Goal: Task Accomplishment & Management: Manage account settings

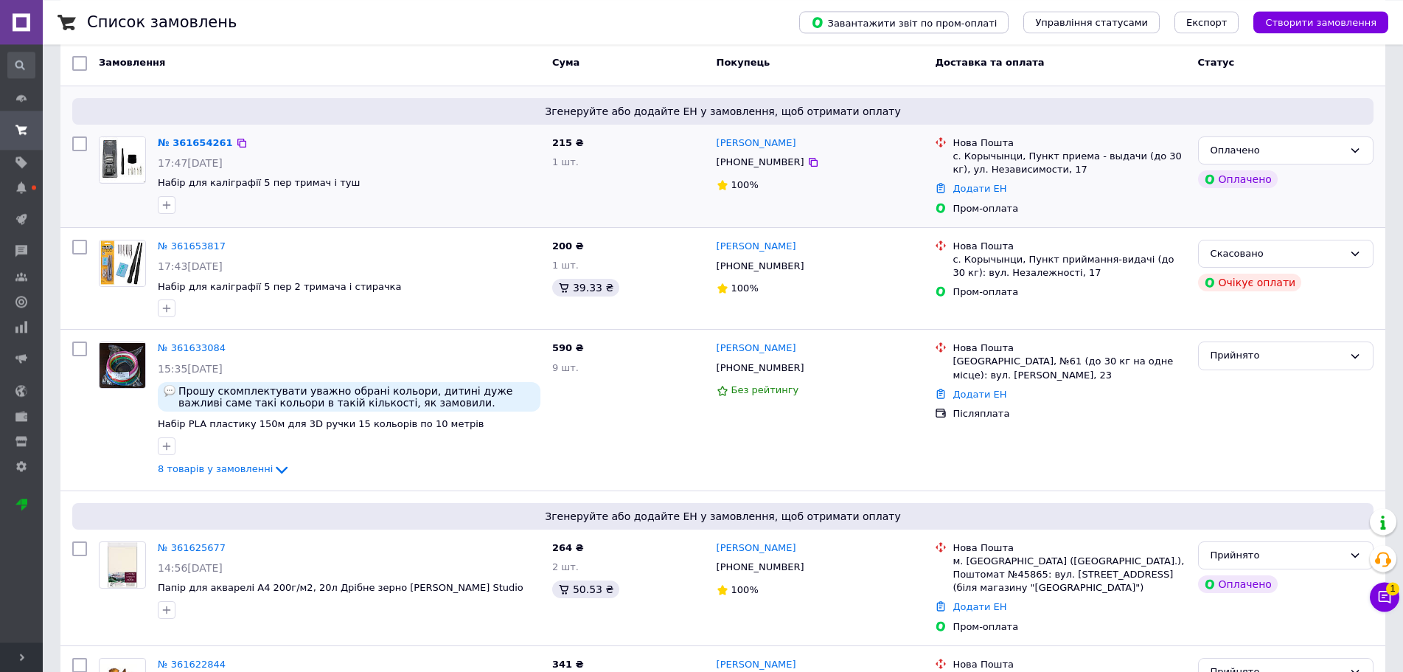
scroll to position [12, 0]
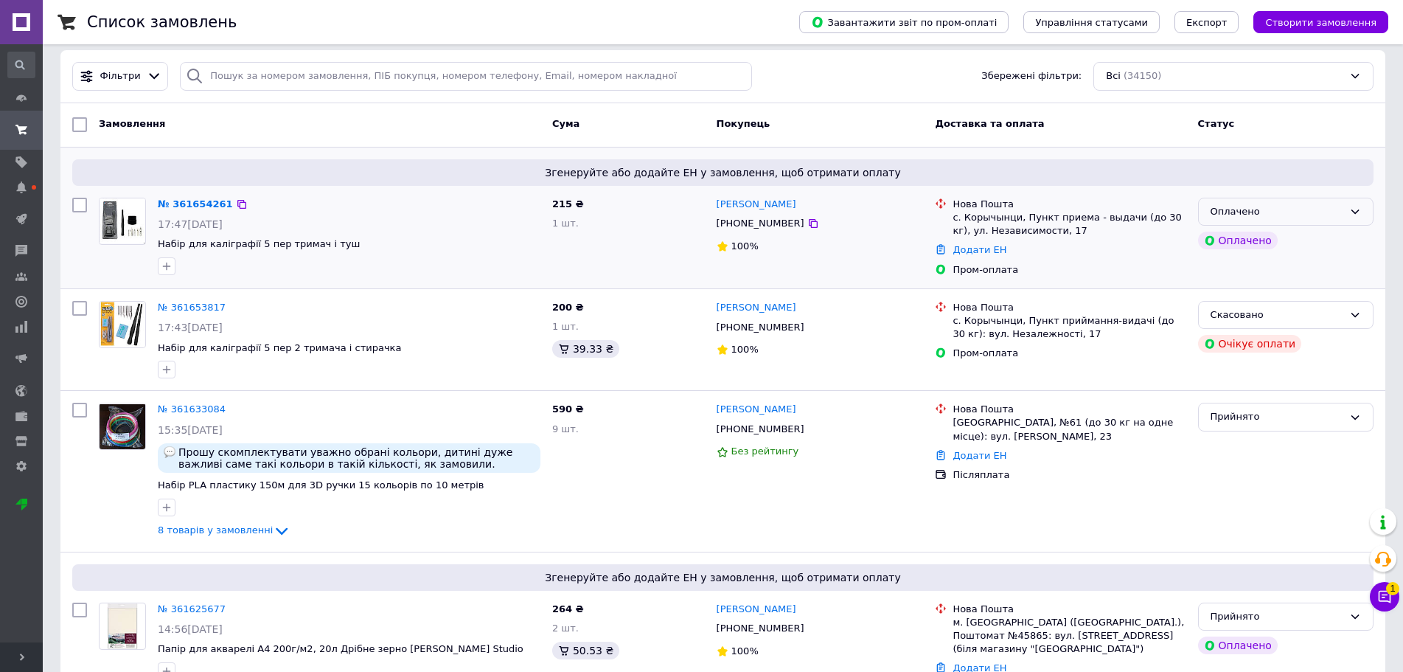
click at [1321, 210] on div "Оплачено" at bounding box center [1277, 211] width 133 height 15
click at [1279, 234] on li "Прийнято" at bounding box center [1286, 242] width 174 height 27
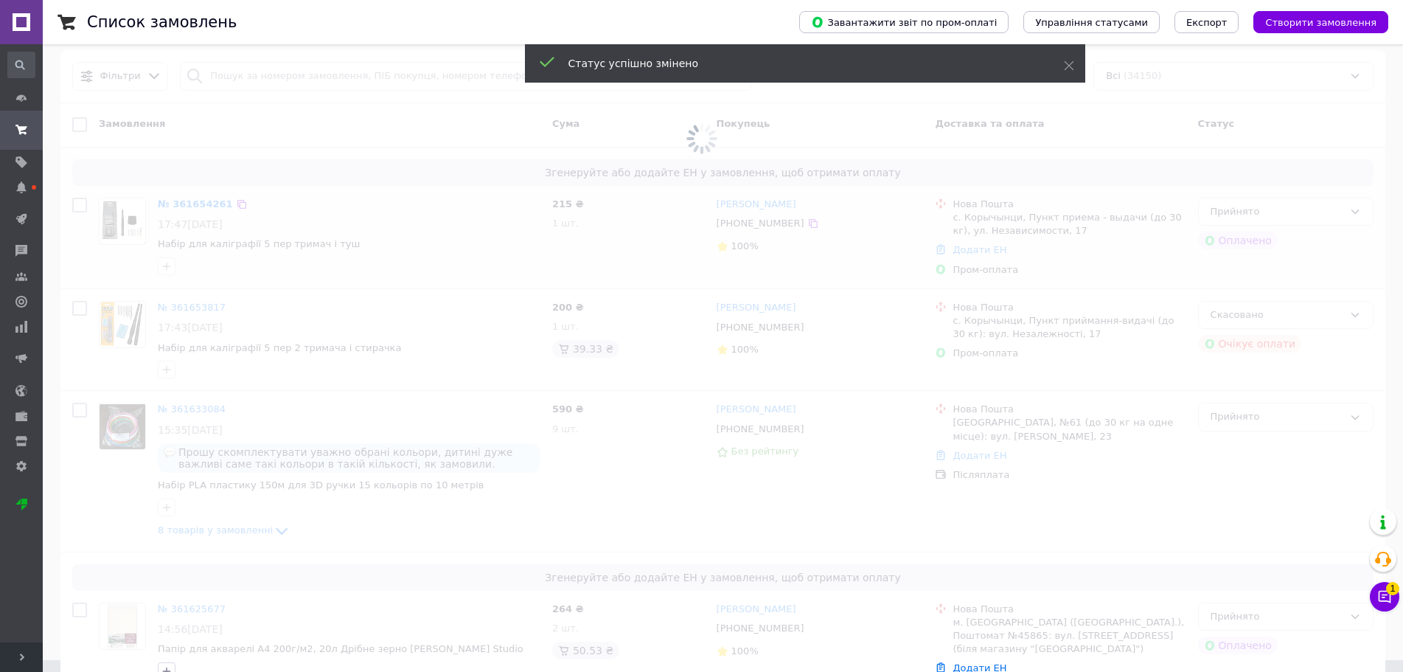
click at [1388, 600] on icon at bounding box center [1384, 596] width 15 height 15
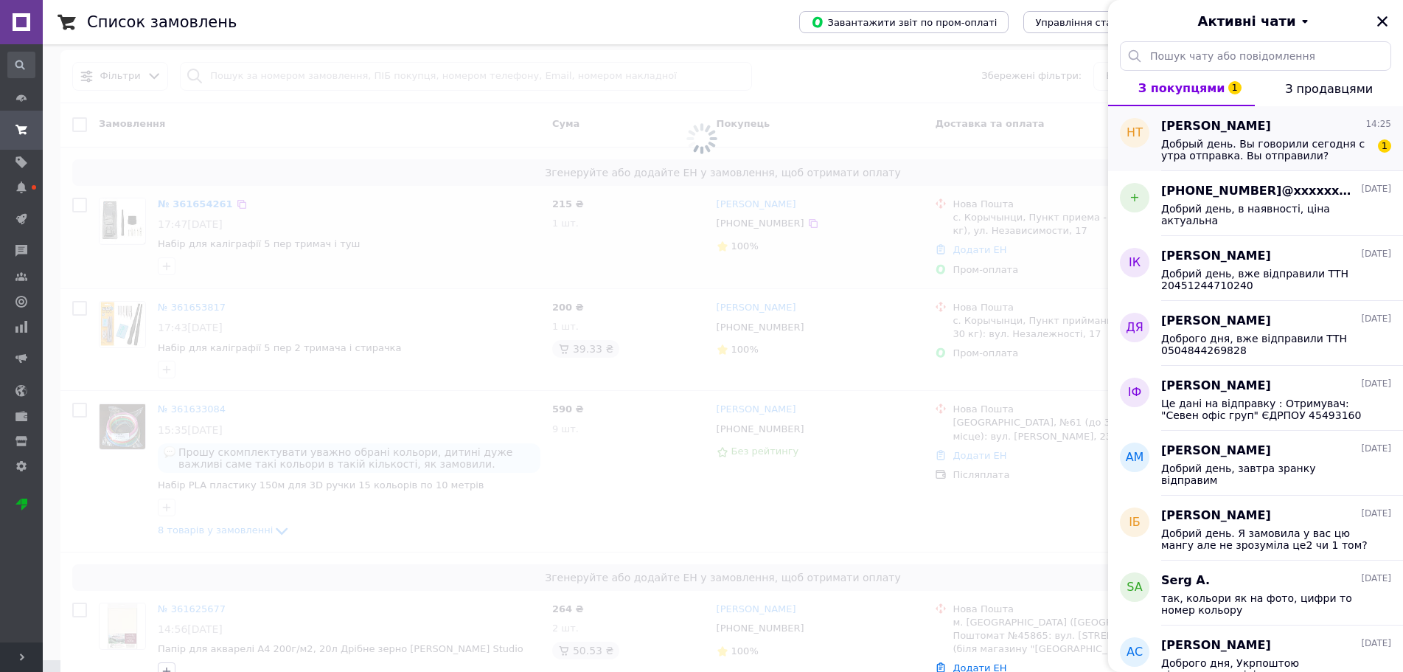
click at [1218, 156] on span "Добрый день. Вы говорили сегодня с утра отправка. Вы отправили? Пришлите пожалу…" at bounding box center [1265, 150] width 209 height 24
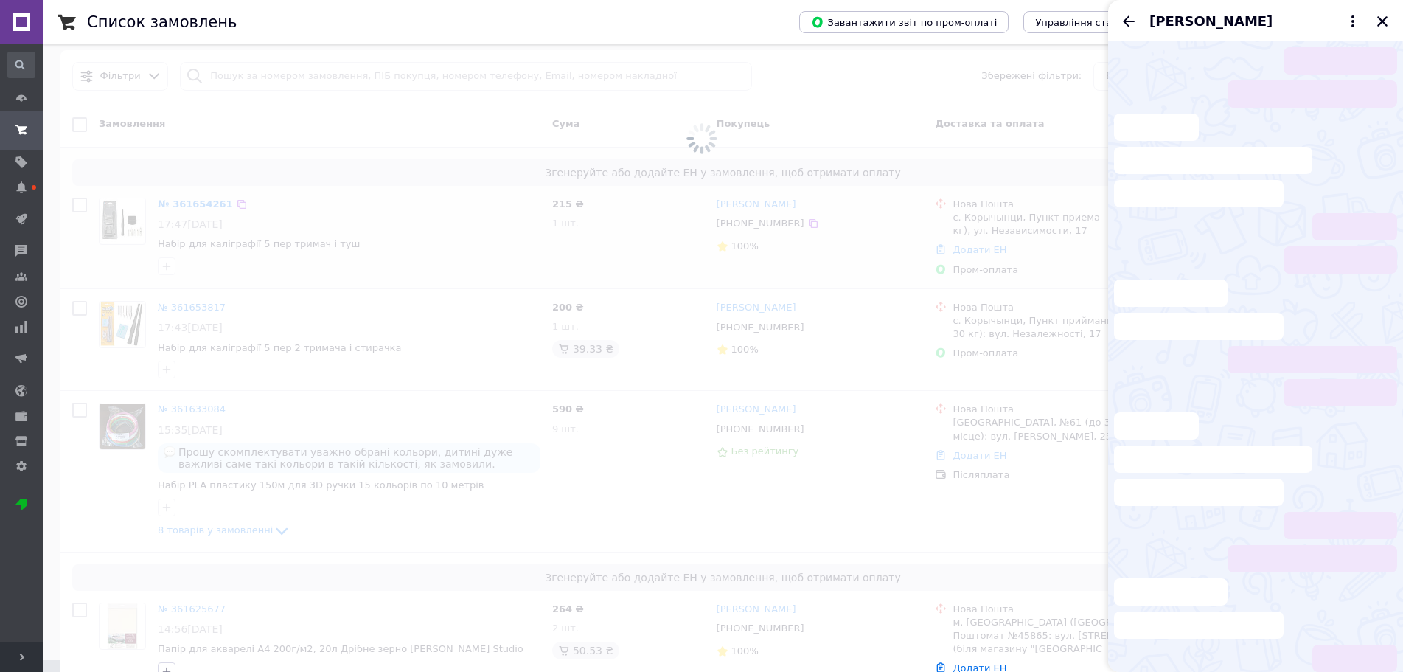
scroll to position [7, 0]
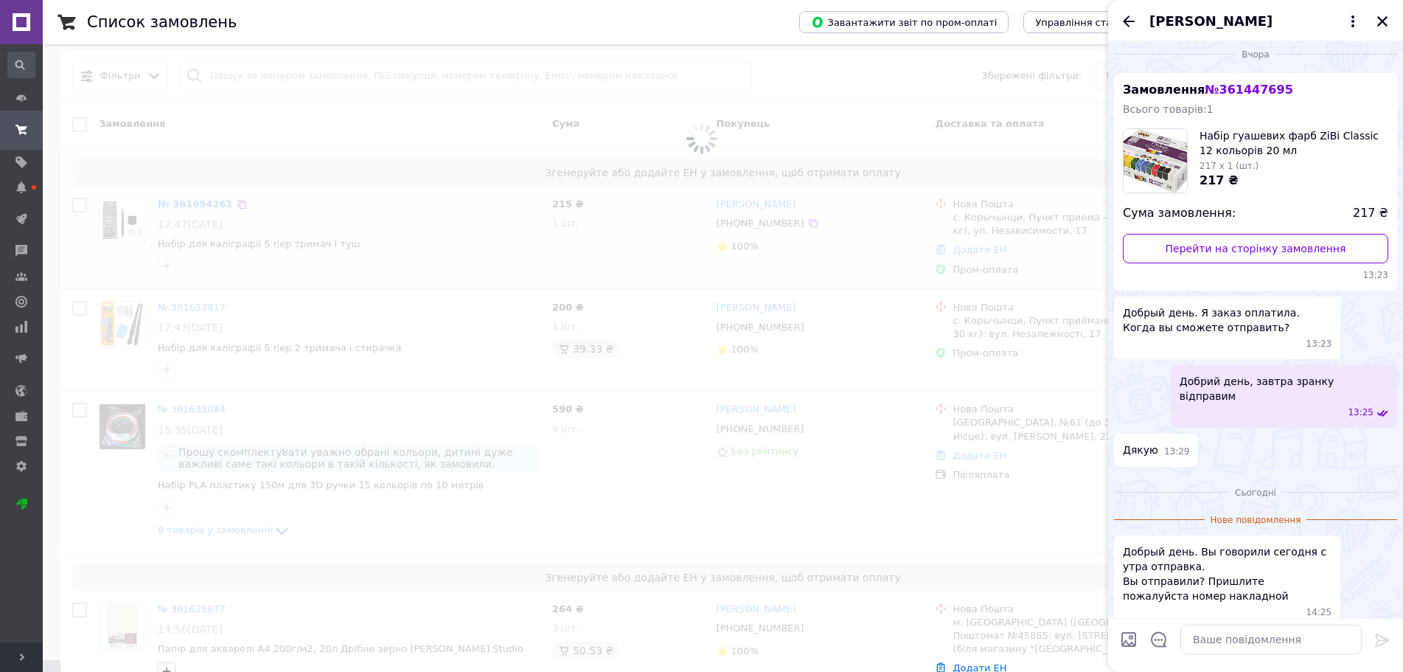
click at [1233, 92] on span "№ 361447695" at bounding box center [1249, 90] width 88 height 14
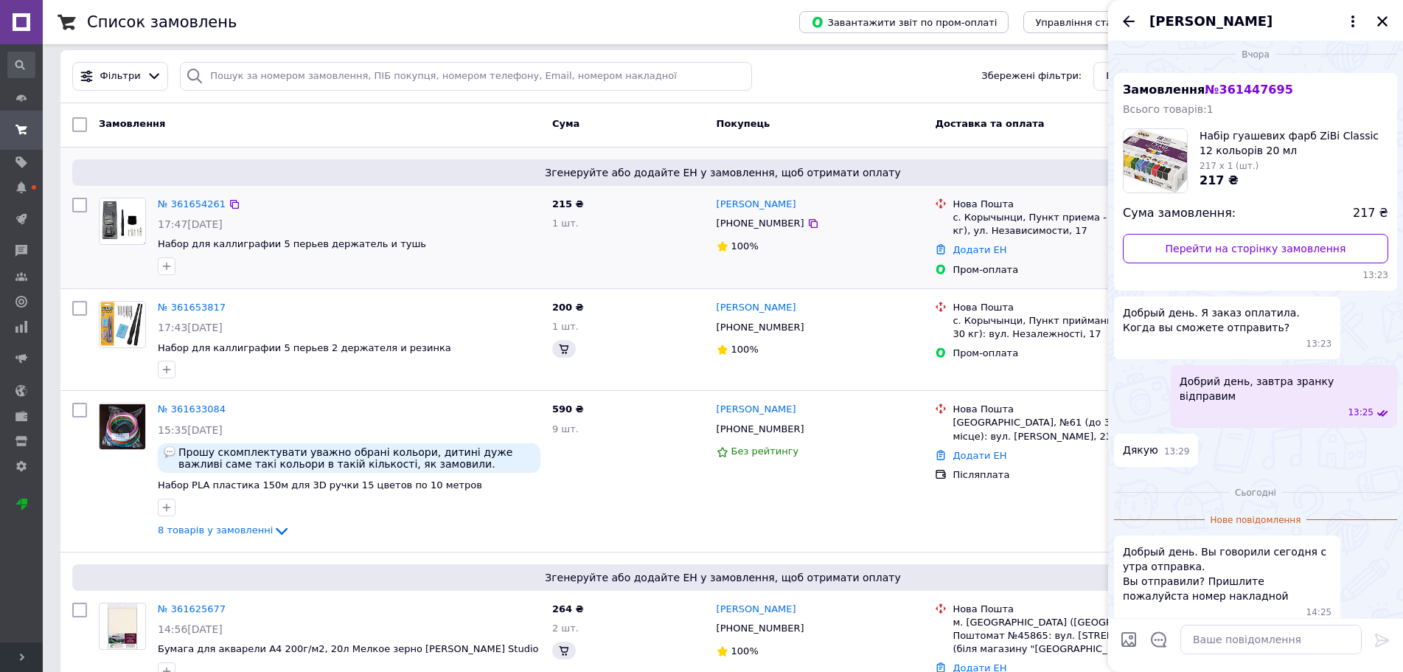
copy span "№ 361447695"
click at [326, 86] on input "search" at bounding box center [466, 76] width 572 height 29
paste input "361447695"
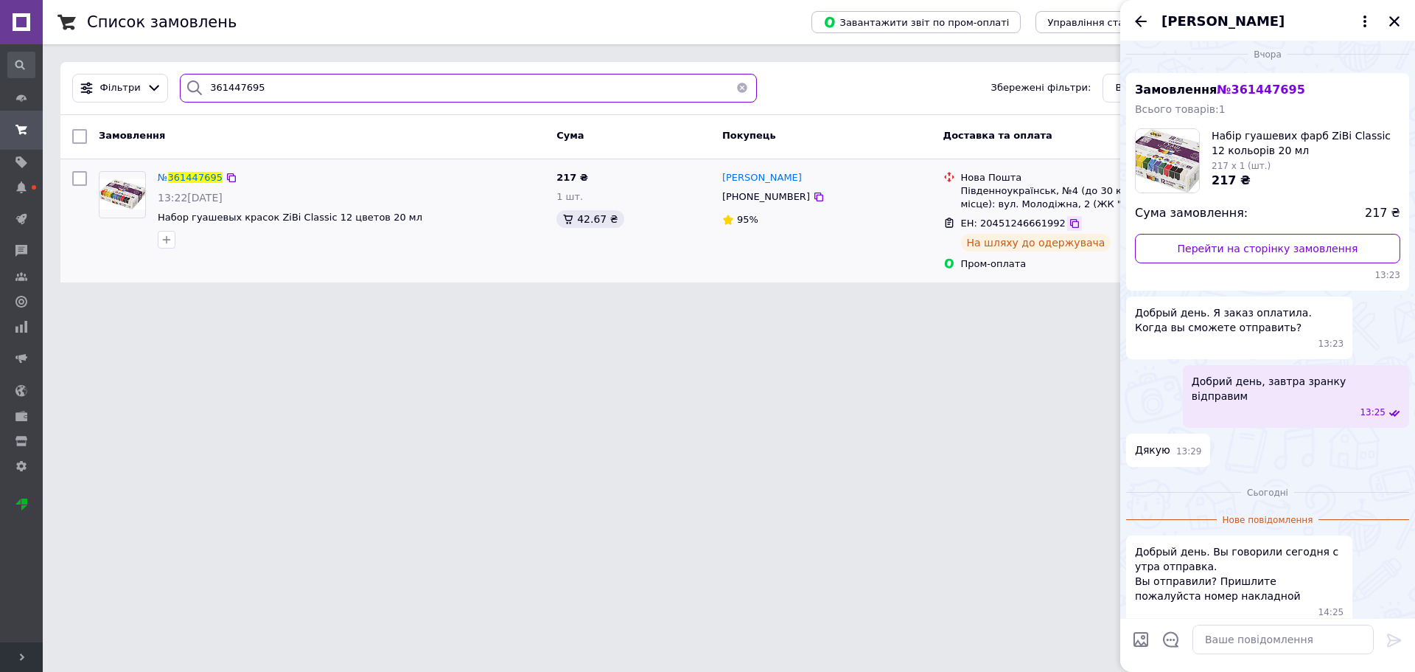
type input "361447695"
click at [1070, 225] on icon at bounding box center [1074, 223] width 9 height 9
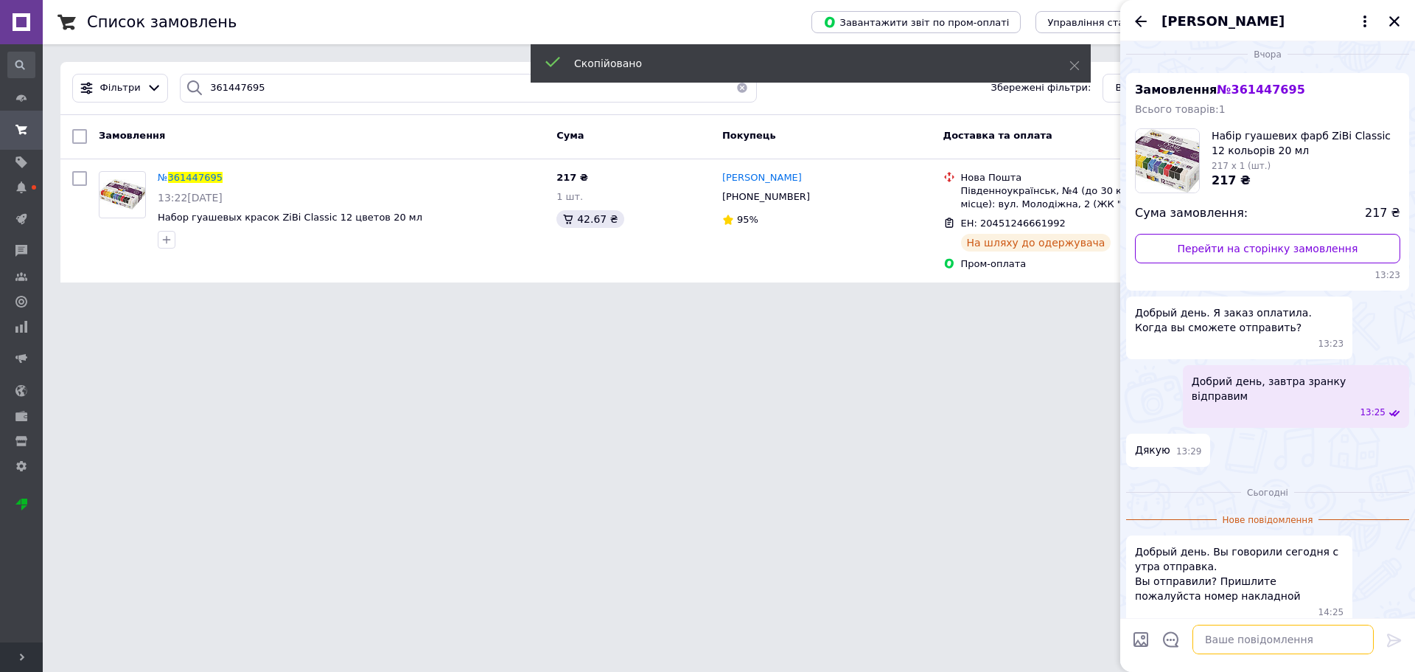
click at [1204, 644] on textarea at bounding box center [1283, 638] width 181 height 29
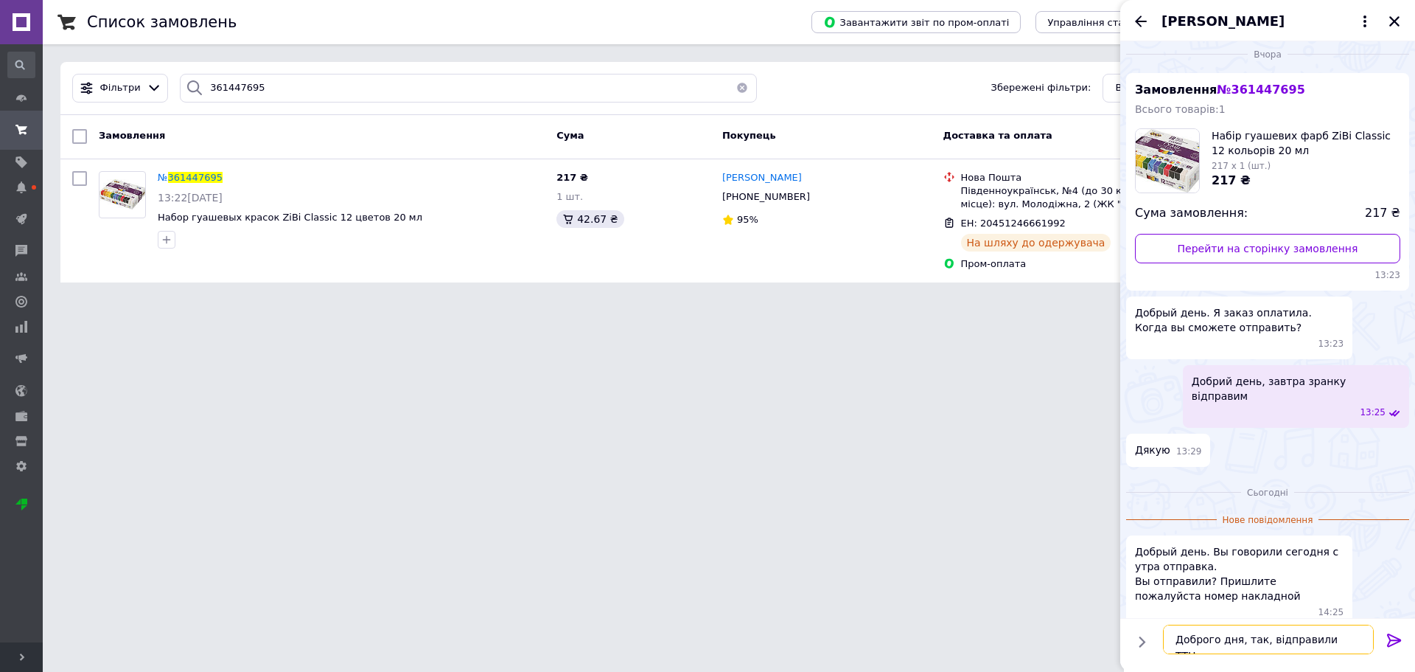
paste textarea "20451246661992"
type textarea "Доброго дня, так, відправили ТТН 20451246661992"
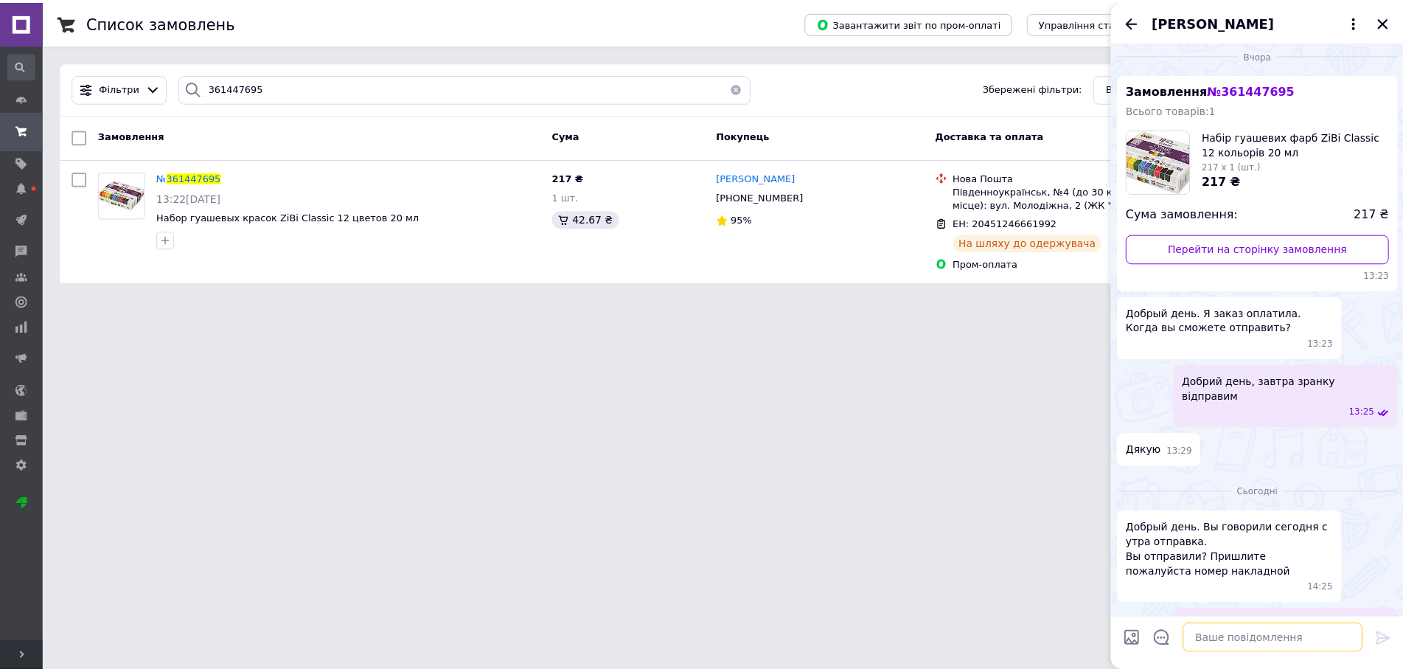
scroll to position [52, 0]
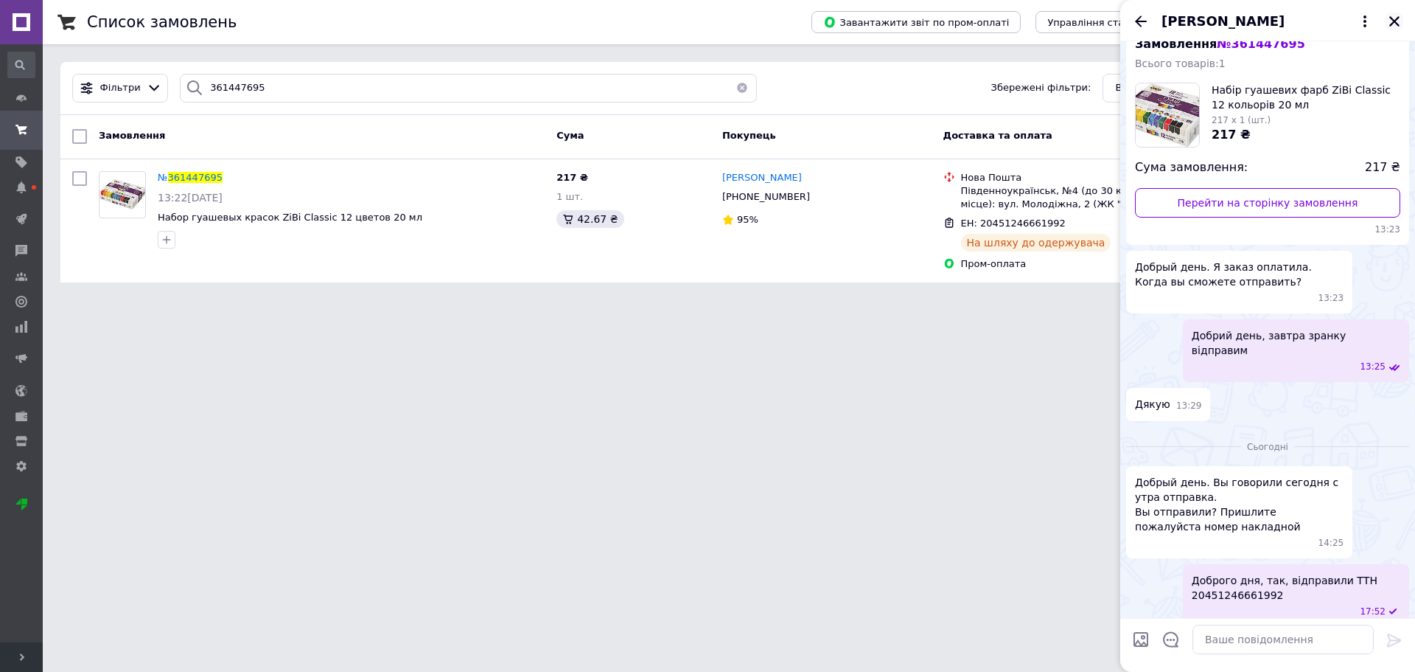
click at [1389, 21] on icon "Закрити" at bounding box center [1394, 21] width 13 height 13
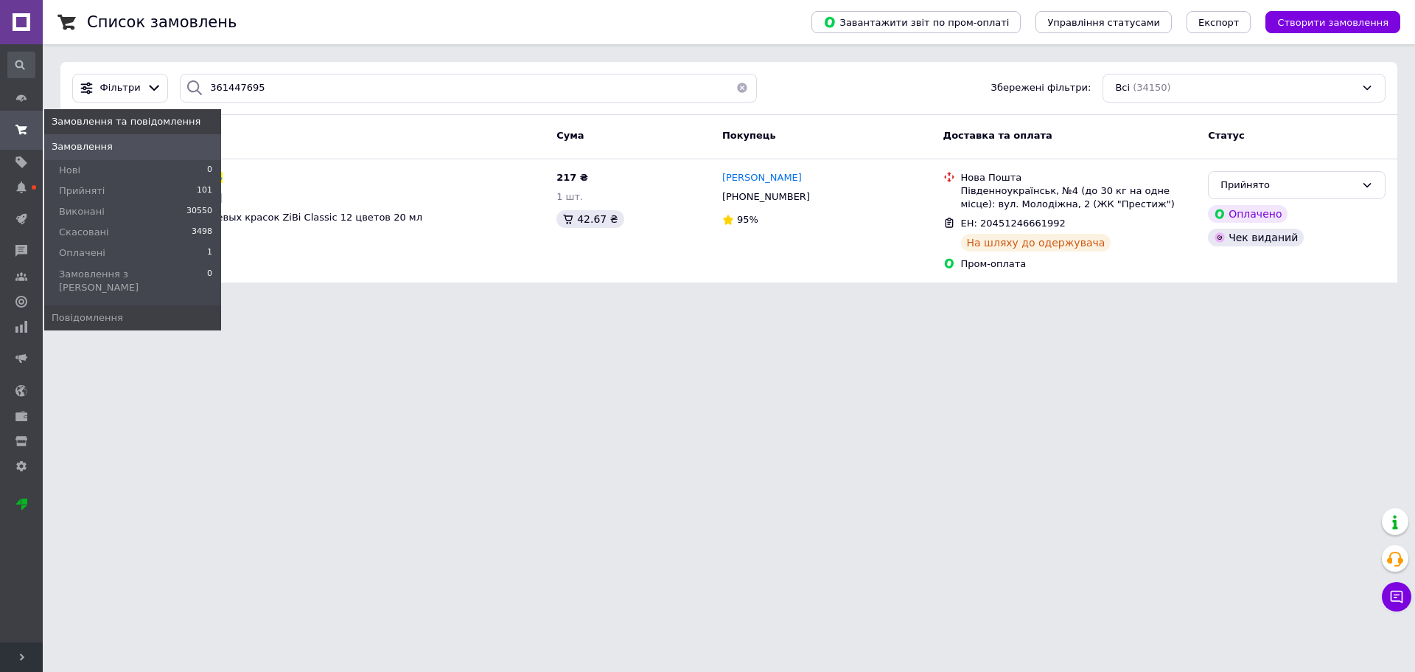
click at [1, 134] on span at bounding box center [21, 129] width 43 height 27
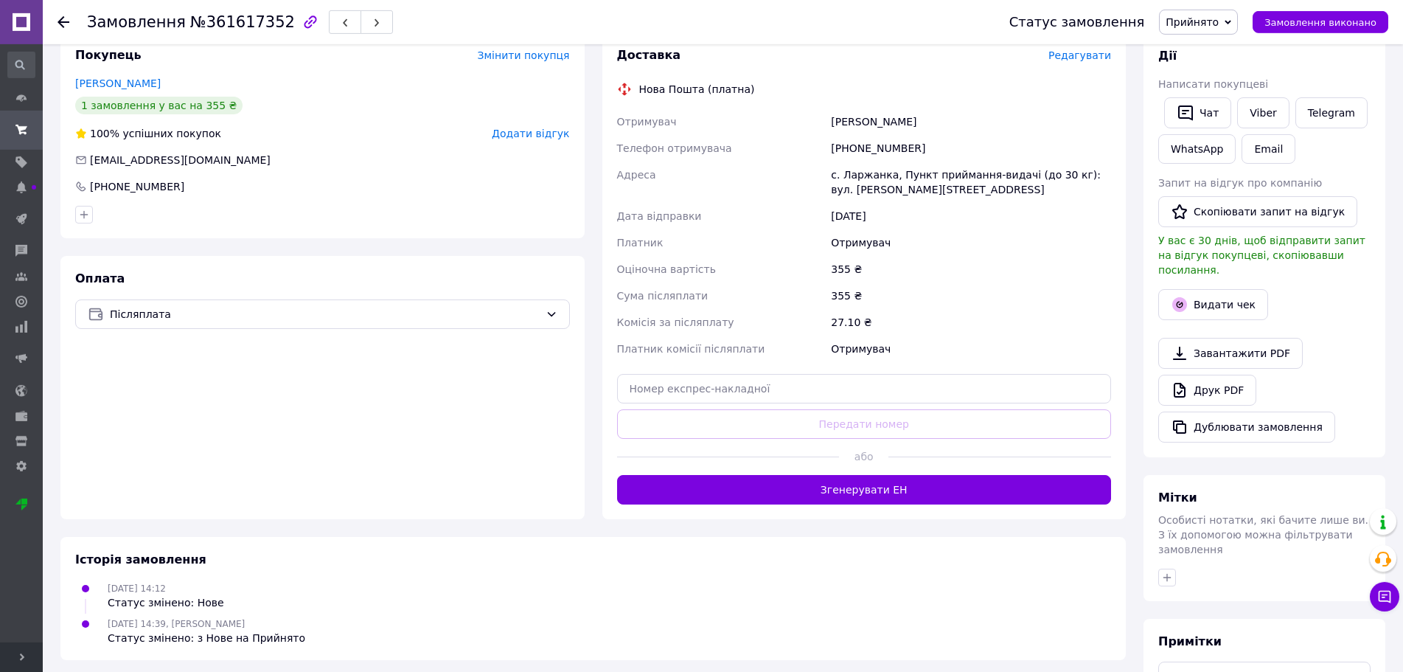
scroll to position [301, 0]
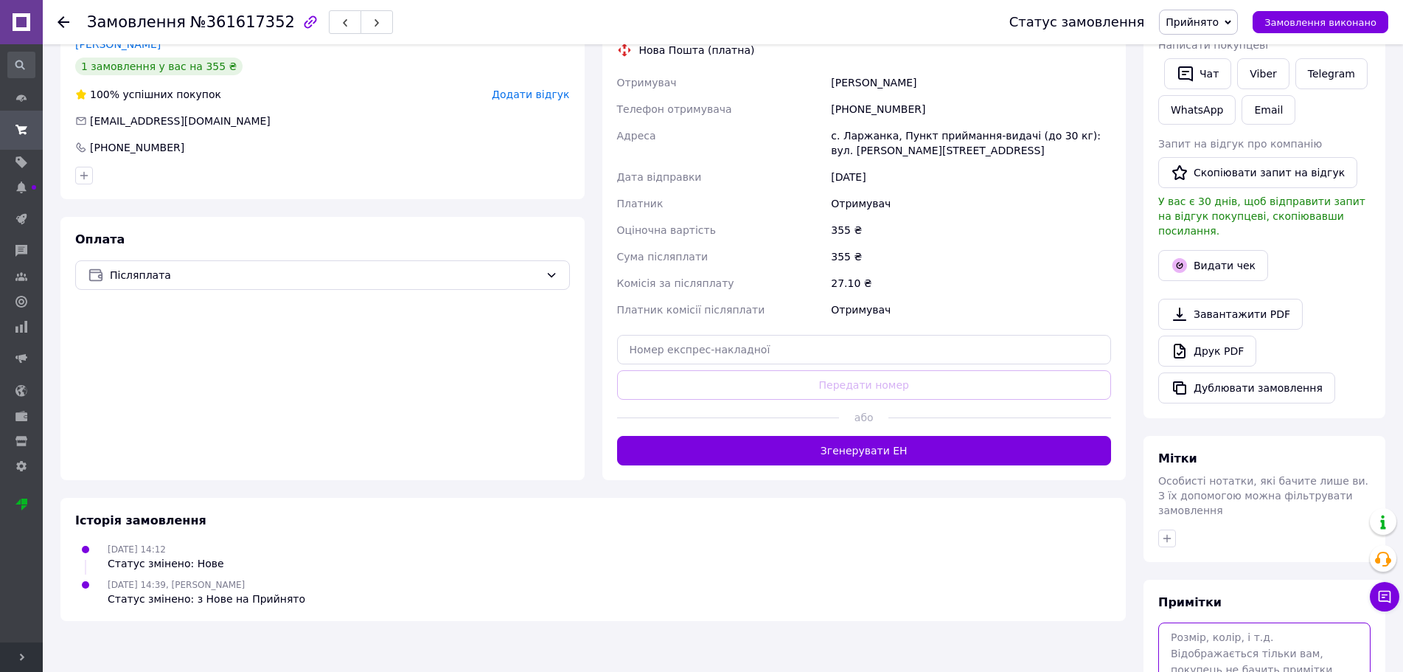
click at [1186, 624] on textarea at bounding box center [1264, 661] width 212 height 78
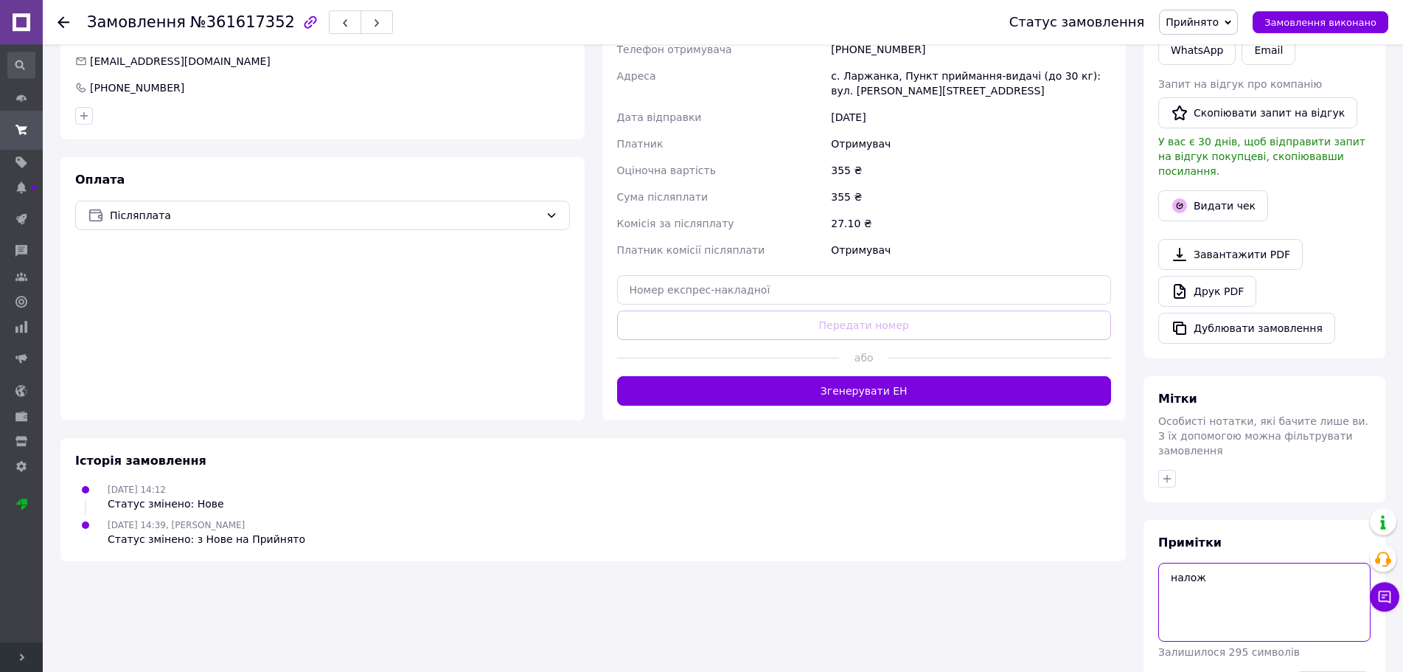
scroll to position [392, 0]
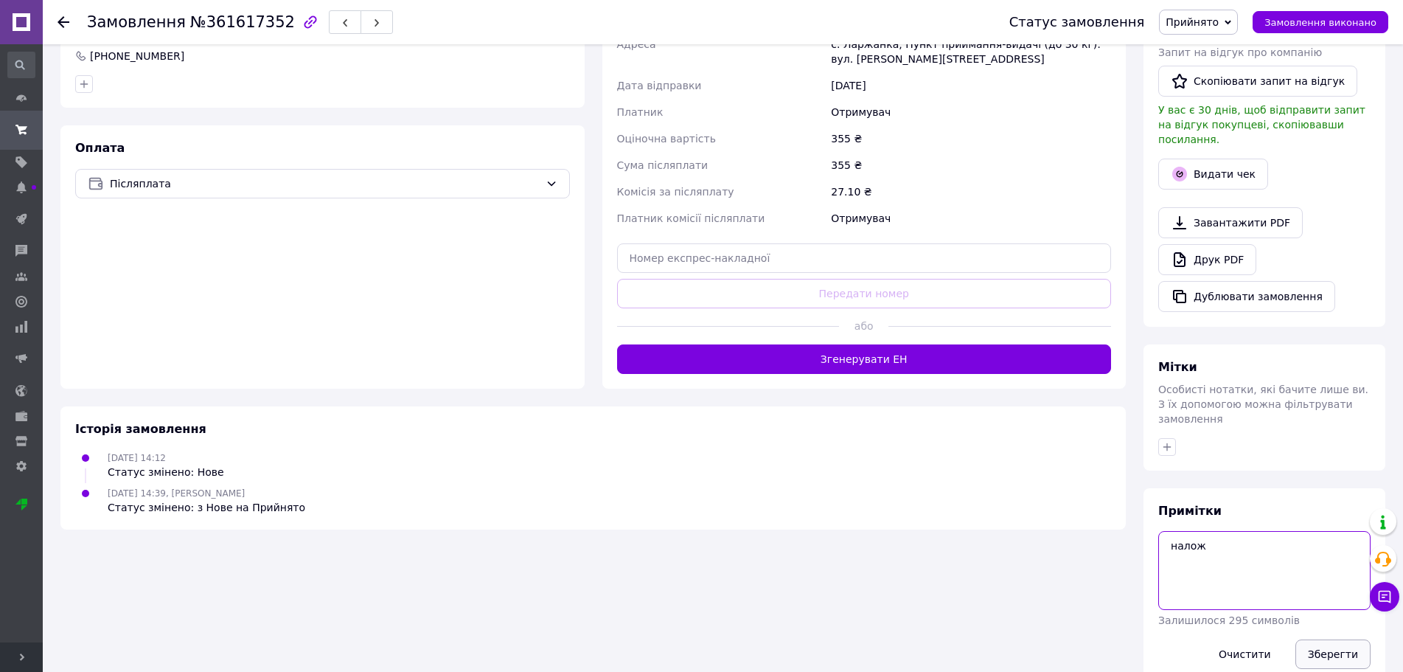
type textarea "налож"
click at [1340, 639] on button "Зберегти" at bounding box center [1332, 653] width 75 height 29
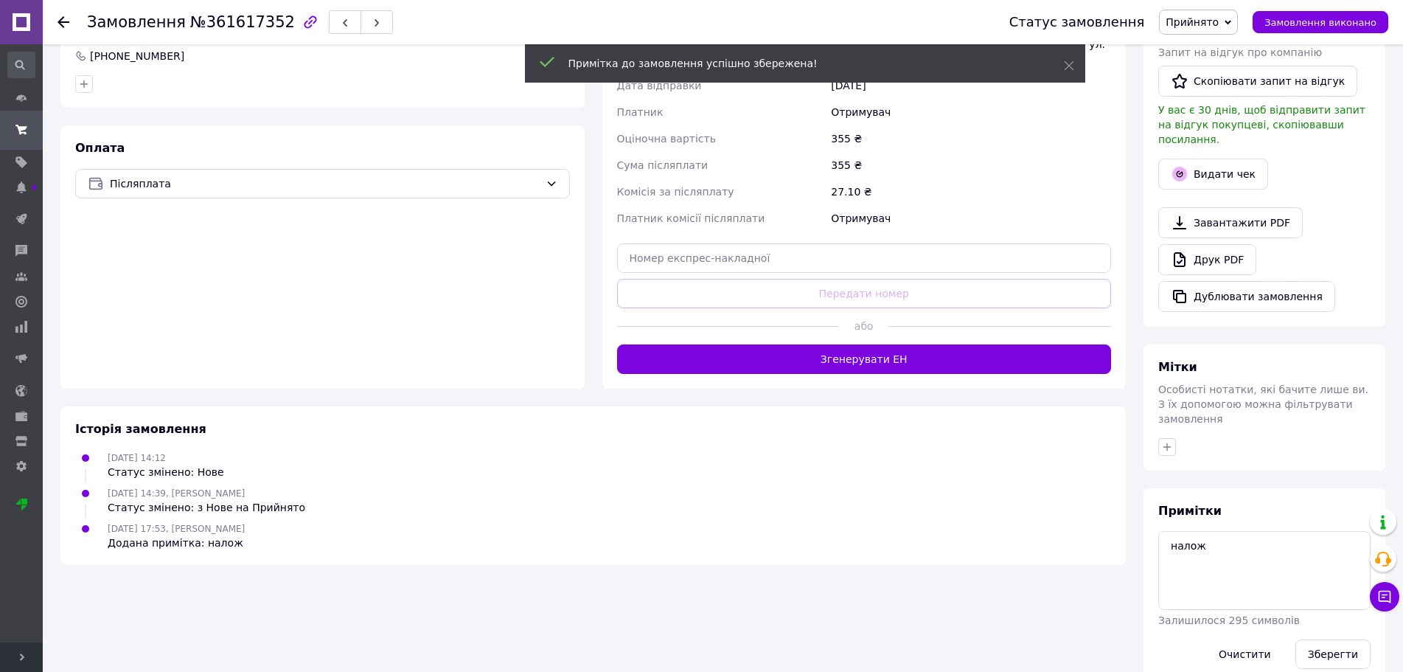
scroll to position [366, 0]
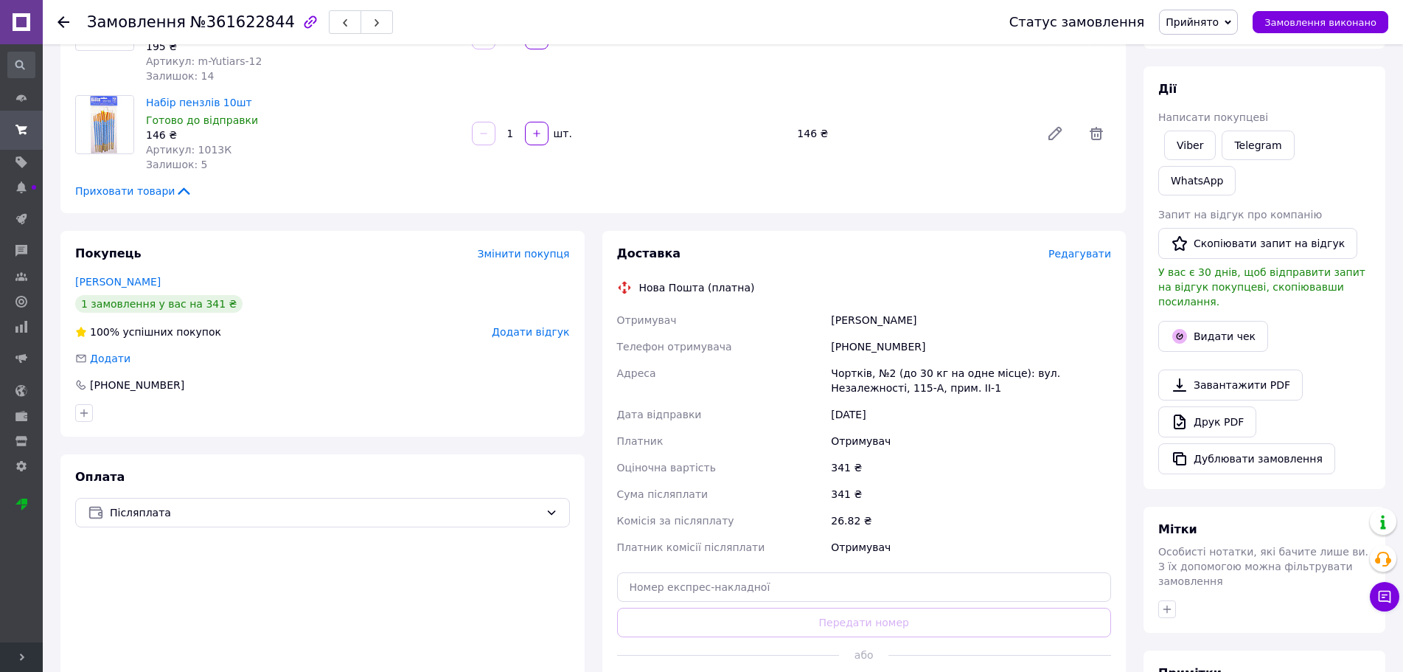
scroll to position [368, 0]
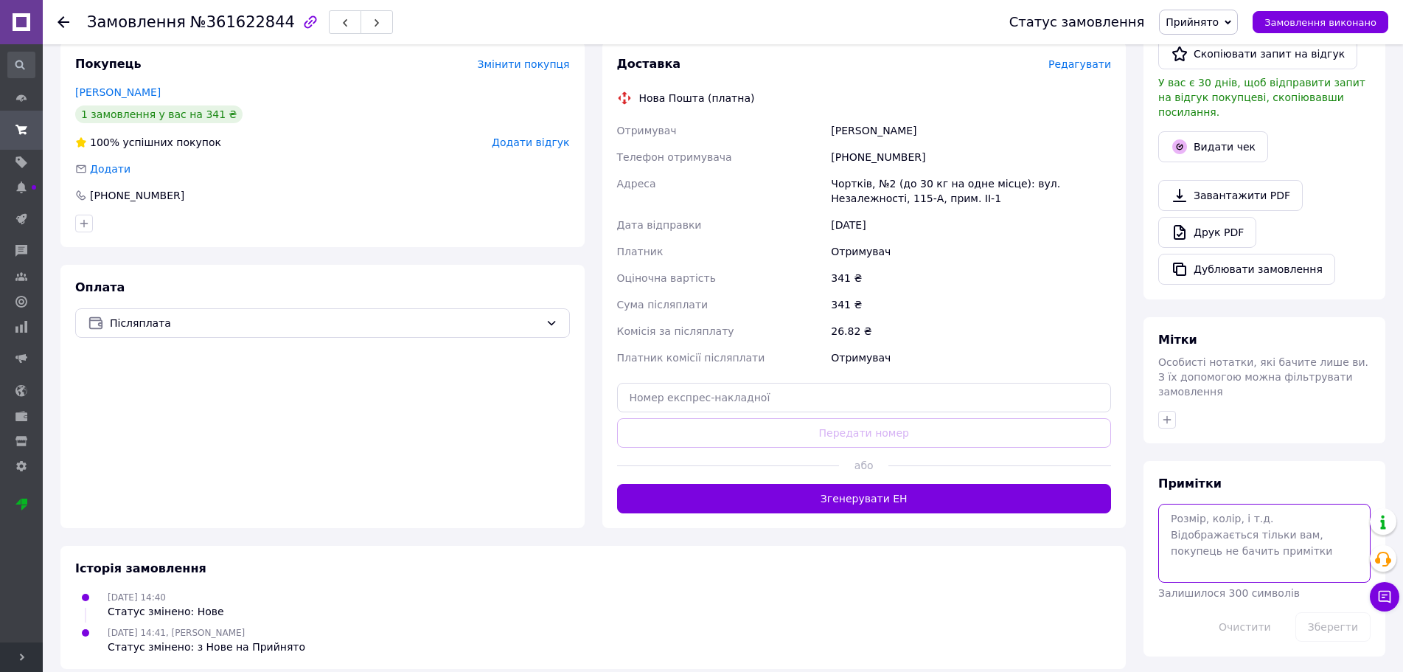
click at [1238, 504] on textarea at bounding box center [1264, 543] width 212 height 78
type textarea "налож"
click at [1319, 612] on button "Зберегти" at bounding box center [1332, 626] width 75 height 29
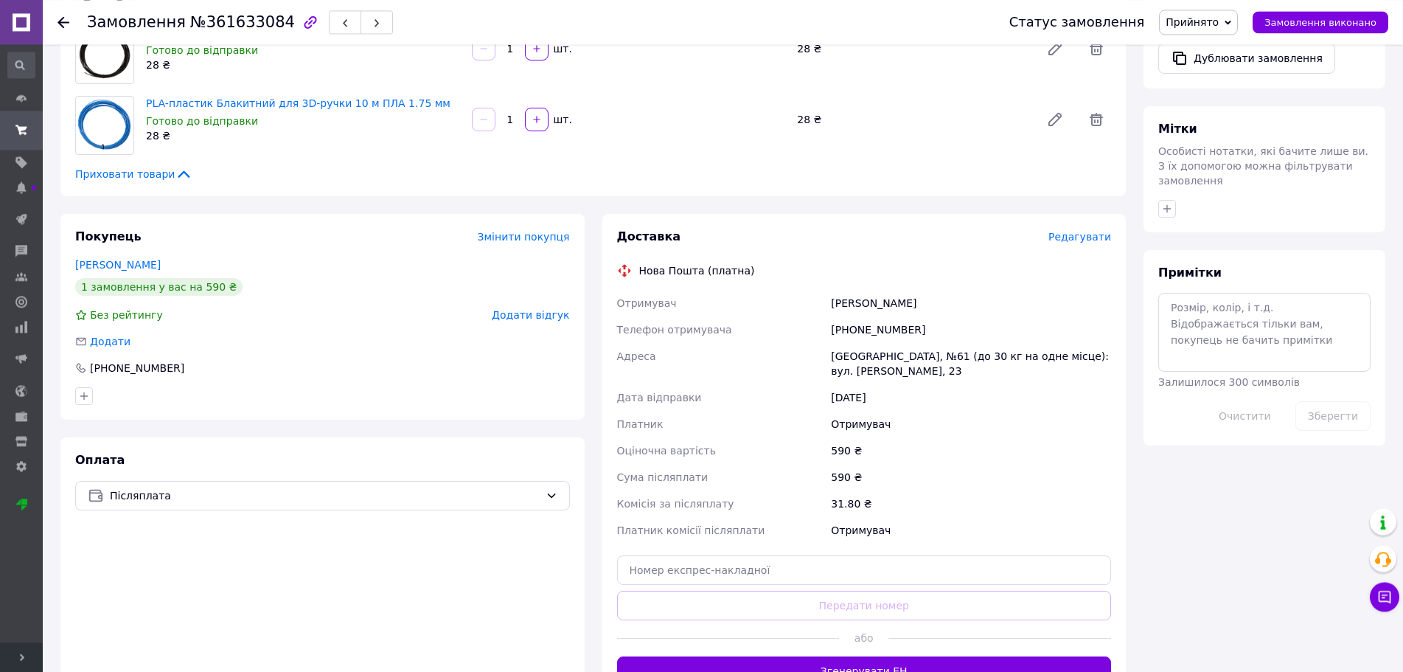
scroll to position [602, 0]
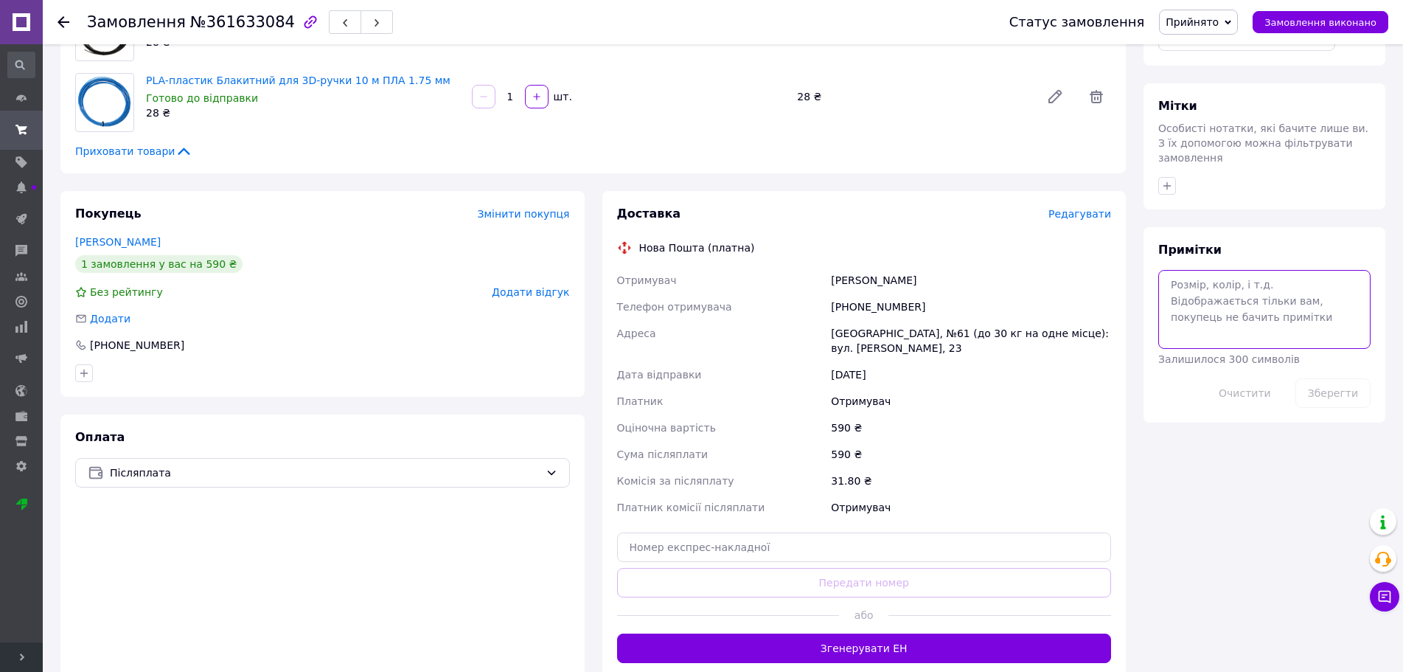
click at [1243, 270] on textarea at bounding box center [1264, 309] width 212 height 78
type textarea "налож"
click at [1323, 378] on button "Зберегти" at bounding box center [1332, 392] width 75 height 29
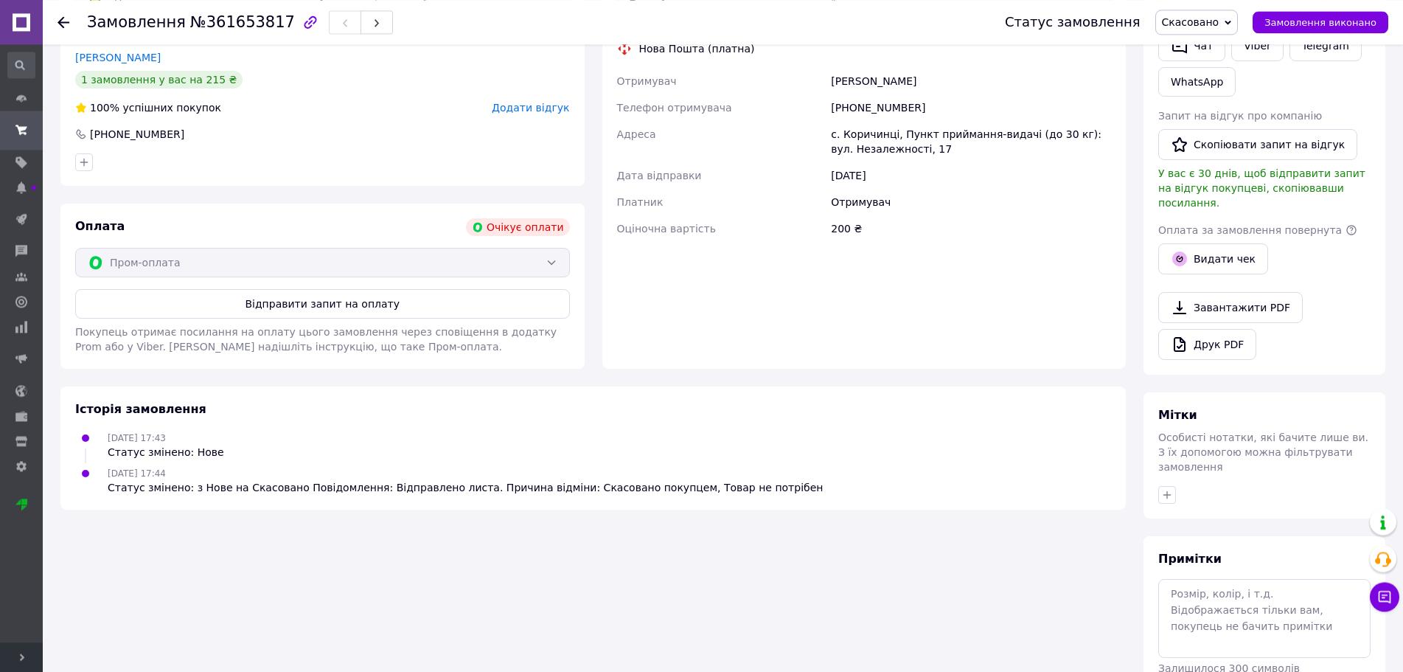
scroll to position [435, 0]
